Goal: Information Seeking & Learning: Learn about a topic

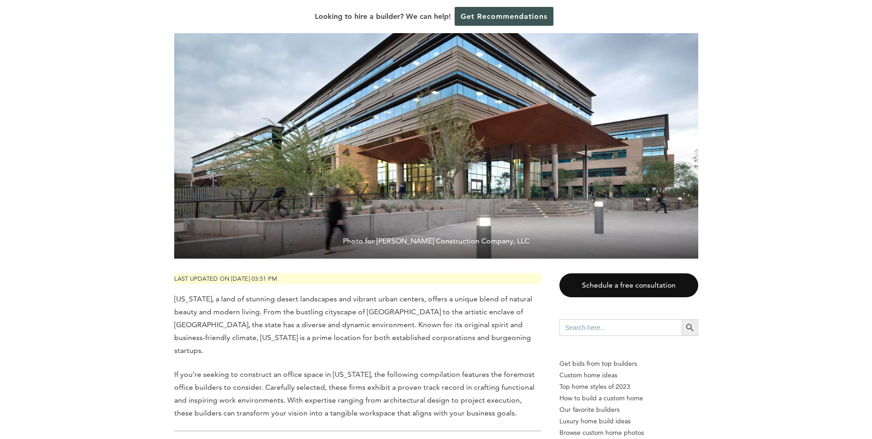
scroll to position [184, 0]
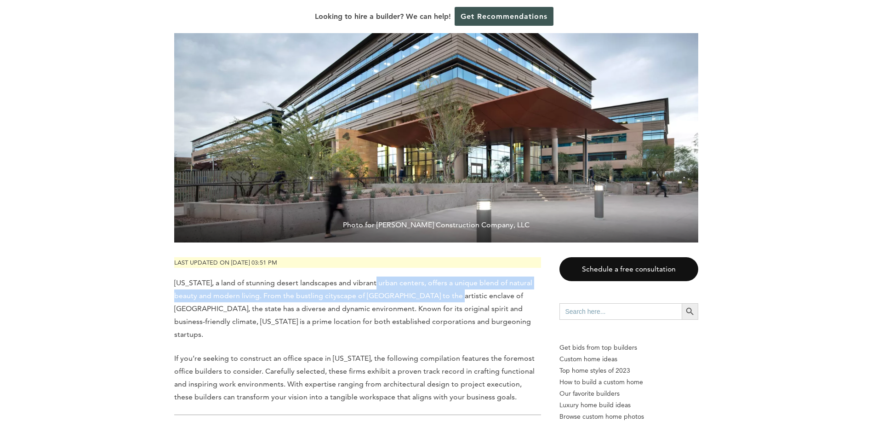
drag, startPoint x: 398, startPoint y: 288, endPoint x: 452, endPoint y: 292, distance: 54.9
click at [452, 292] on span "[US_STATE], a land of stunning desert landscapes and vibrant urban centers, off…" at bounding box center [353, 308] width 358 height 60
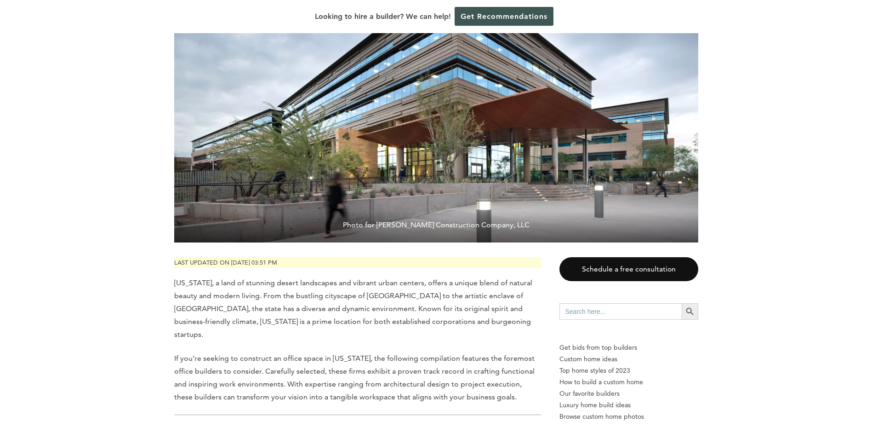
drag, startPoint x: 452, startPoint y: 292, endPoint x: 445, endPoint y: 312, distance: 20.9
click at [445, 312] on span "[US_STATE], a land of stunning desert landscapes and vibrant urban centers, off…" at bounding box center [353, 308] width 358 height 60
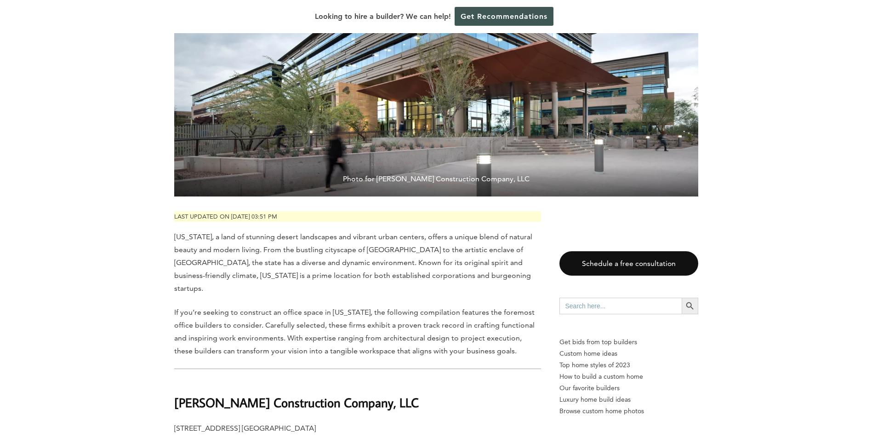
scroll to position [276, 0]
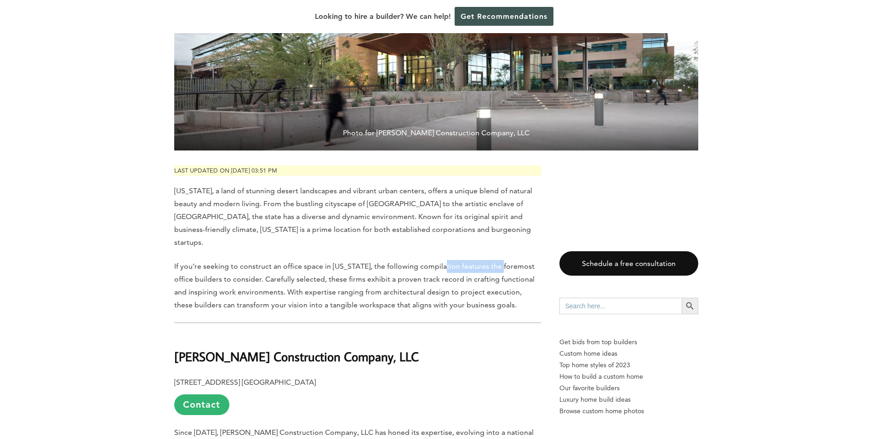
drag, startPoint x: 442, startPoint y: 256, endPoint x: 499, endPoint y: 269, distance: 59.0
click at [499, 269] on span "If you’re seeking to construct an office space in [US_STATE], the following com…" at bounding box center [354, 285] width 360 height 47
drag, startPoint x: 499, startPoint y: 269, endPoint x: 407, endPoint y: 272, distance: 92.4
click at [409, 274] on p "If you’re seeking to construct an office space in [US_STATE], the following com…" at bounding box center [357, 285] width 367 height 51
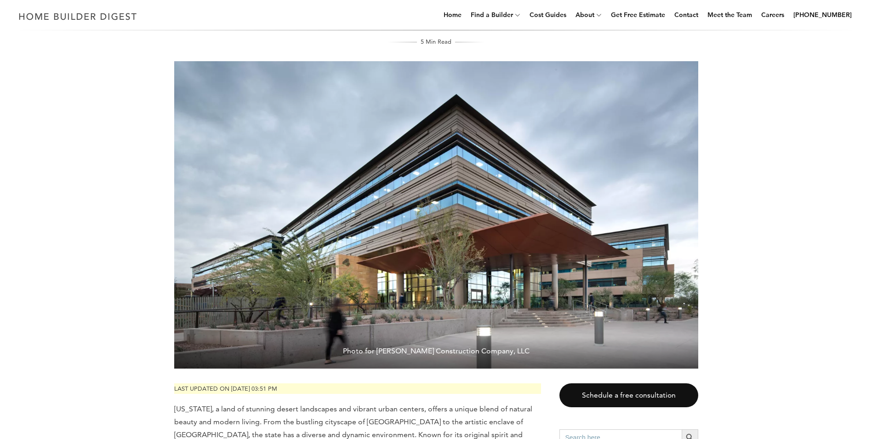
scroll to position [92, 0]
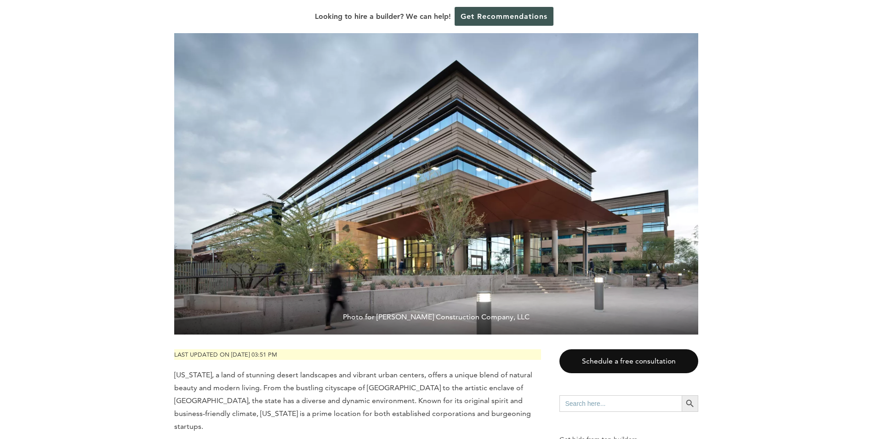
click at [299, 372] on span "[US_STATE], a land of stunning desert landscapes and vibrant urban centers, off…" at bounding box center [353, 400] width 358 height 60
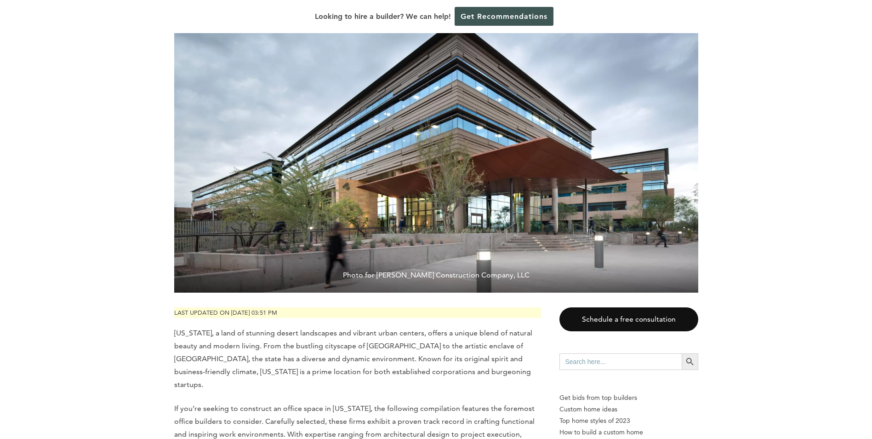
scroll to position [184, 0]
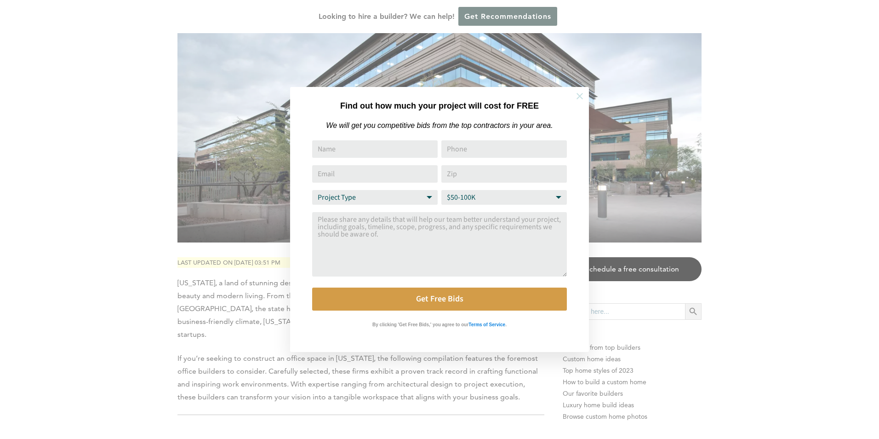
click at [582, 95] on icon at bounding box center [580, 96] width 10 height 10
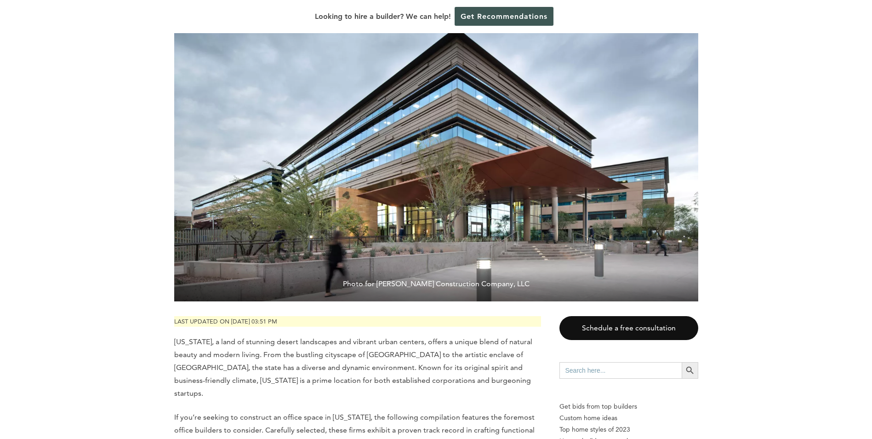
scroll to position [138, 0]
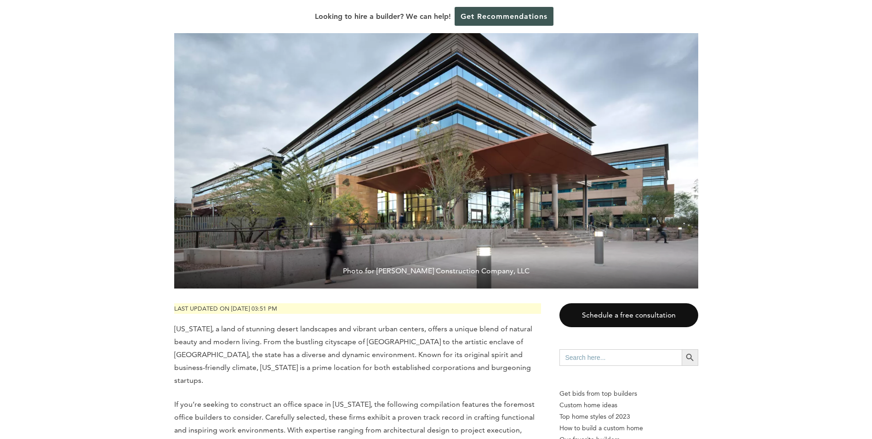
drag, startPoint x: 492, startPoint y: 208, endPoint x: 429, endPoint y: 219, distance: 63.9
click at [429, 219] on img at bounding box center [436, 134] width 524 height 307
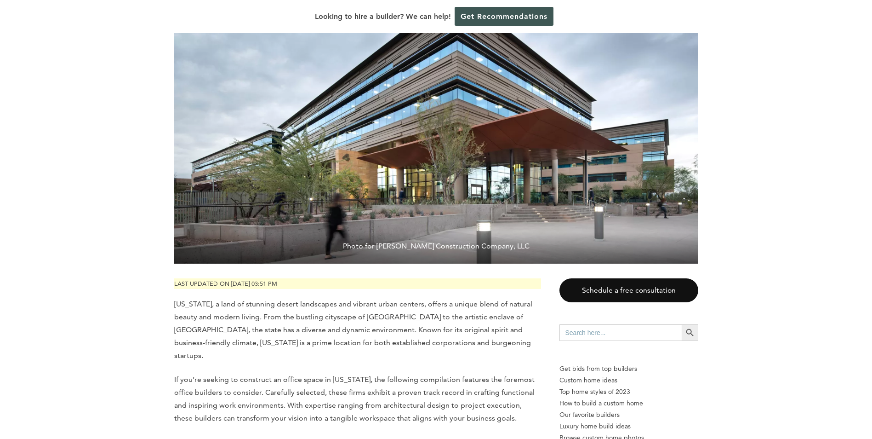
scroll to position [184, 0]
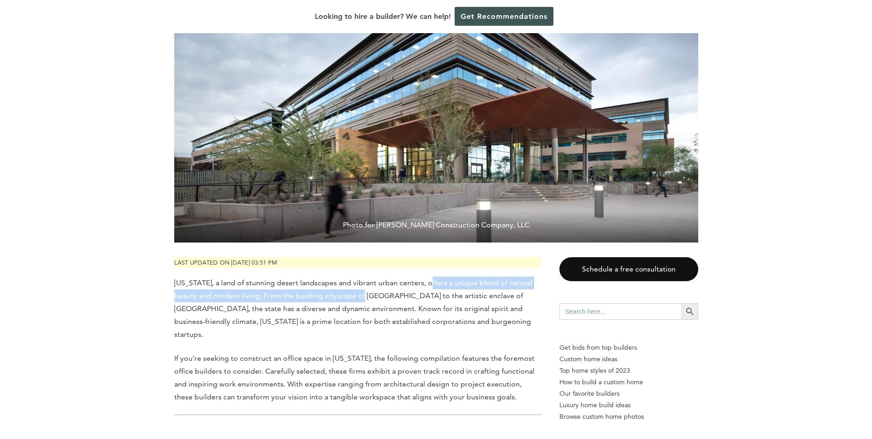
drag, startPoint x: 426, startPoint y: 289, endPoint x: 372, endPoint y: 297, distance: 54.8
click at [372, 297] on p "[US_STATE], a land of stunning desert landscapes and vibrant urban centers, off…" at bounding box center [357, 308] width 367 height 64
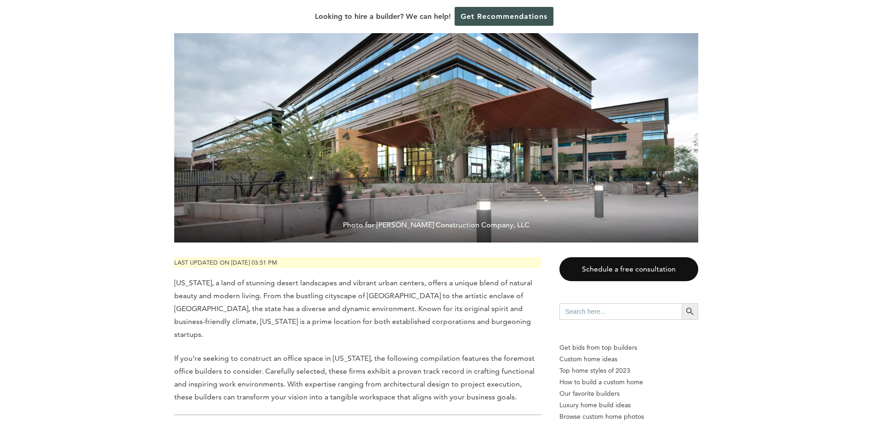
drag, startPoint x: 372, startPoint y: 297, endPoint x: 360, endPoint y: 304, distance: 13.9
click at [360, 304] on span "[US_STATE], a land of stunning desert landscapes and vibrant urban centers, off…" at bounding box center [353, 308] width 358 height 60
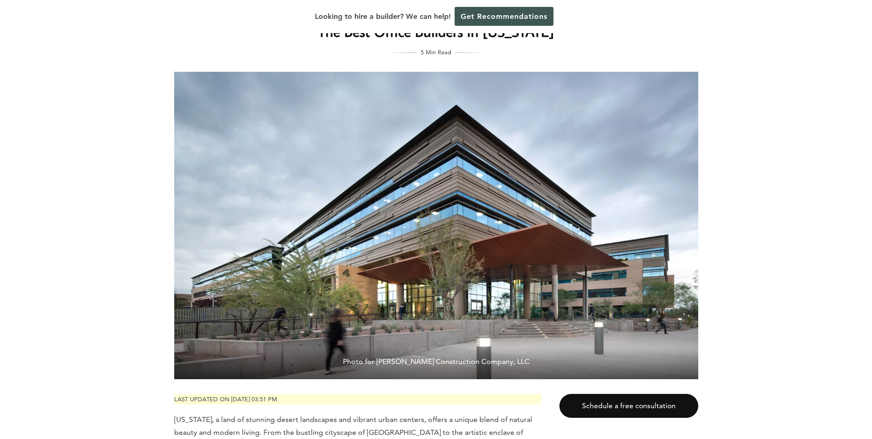
scroll to position [46, 0]
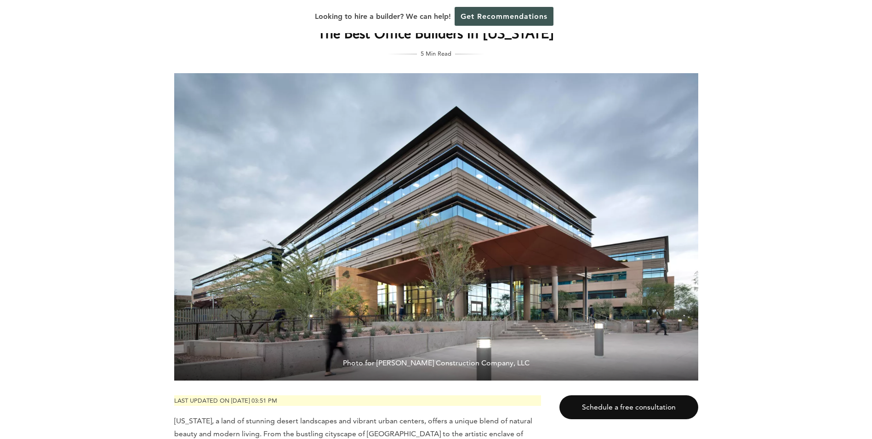
click at [342, 266] on img at bounding box center [436, 226] width 524 height 307
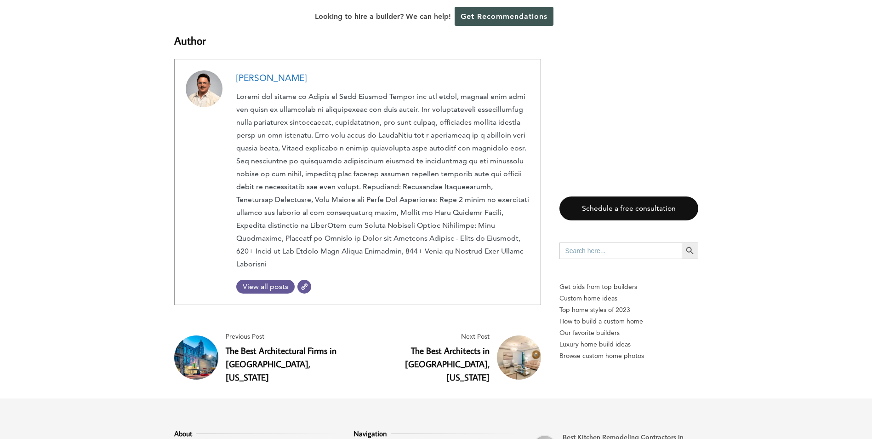
scroll to position [2739, 0]
